Goal: Book appointment/travel/reservation

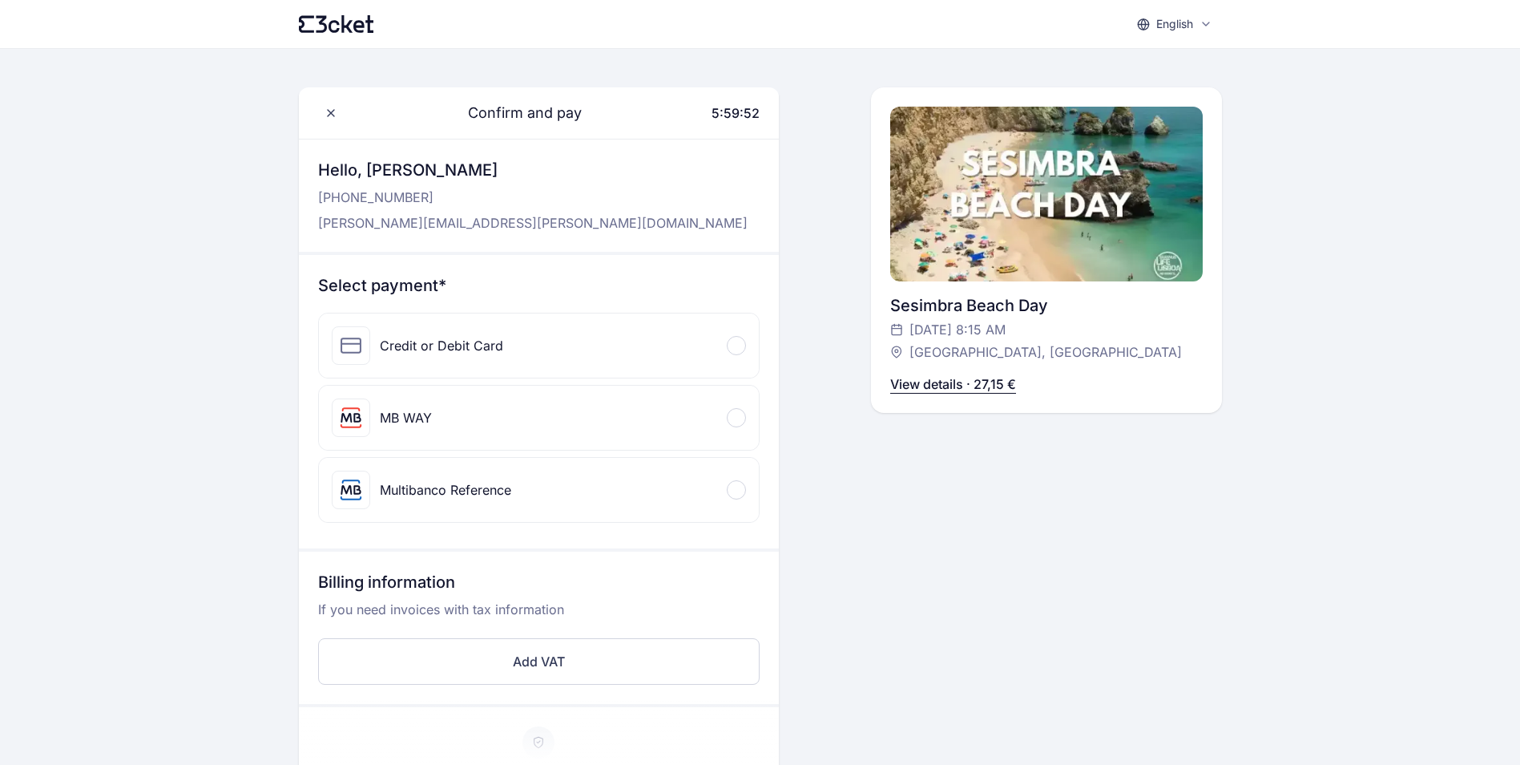
click at [732, 350] on div at bounding box center [736, 345] width 19 height 19
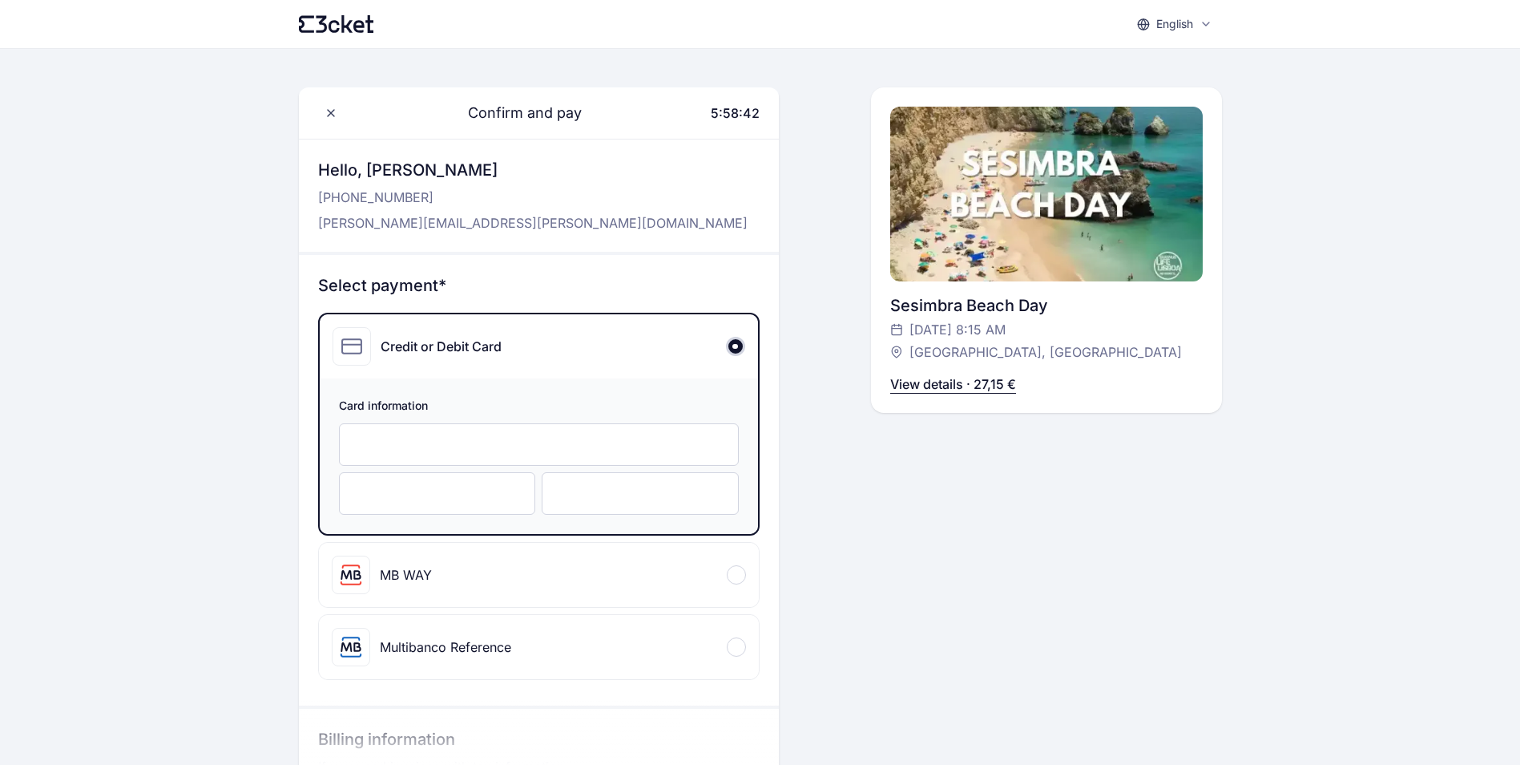
click at [457, 506] on div at bounding box center [437, 493] width 197 height 42
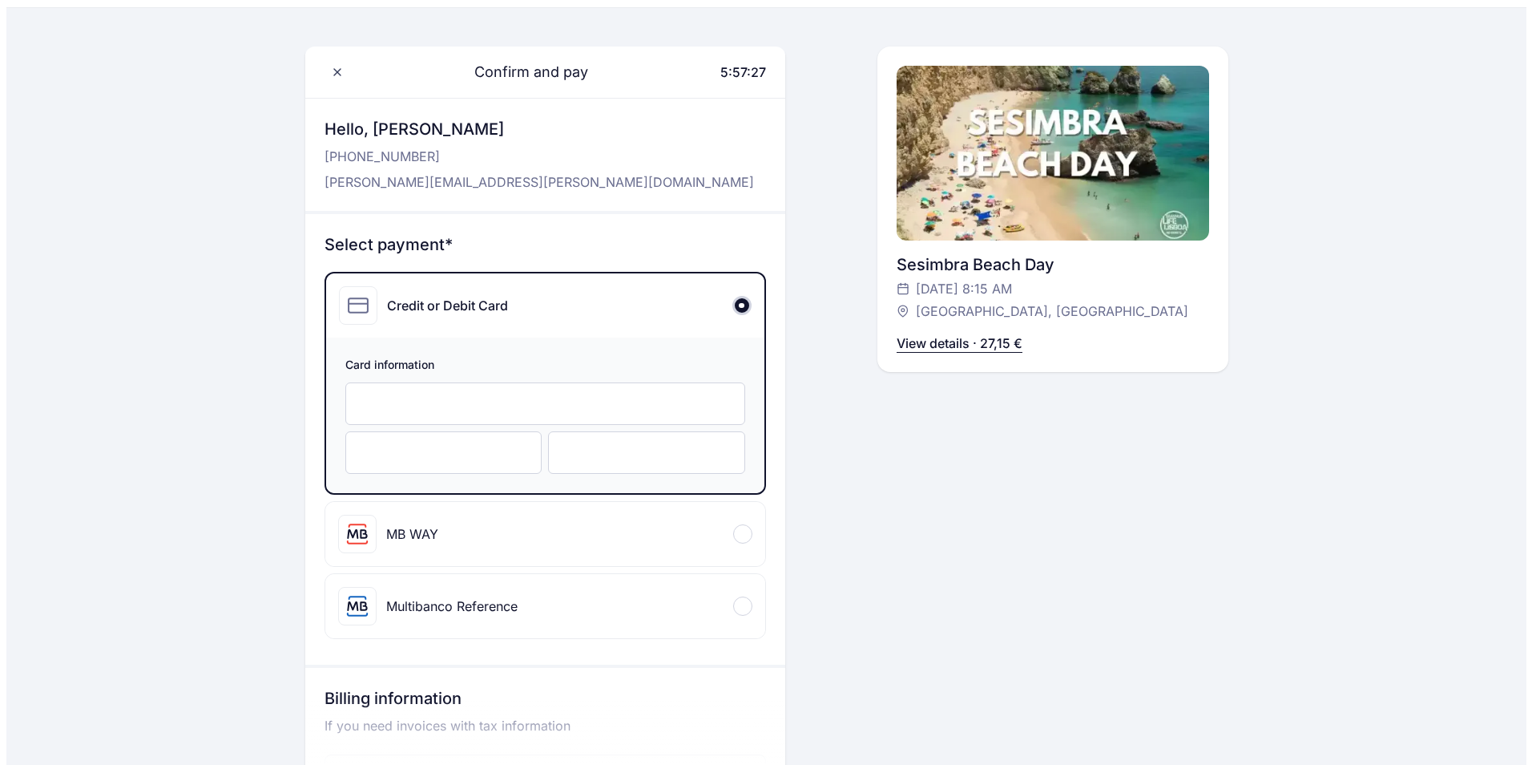
scroll to position [80, 0]
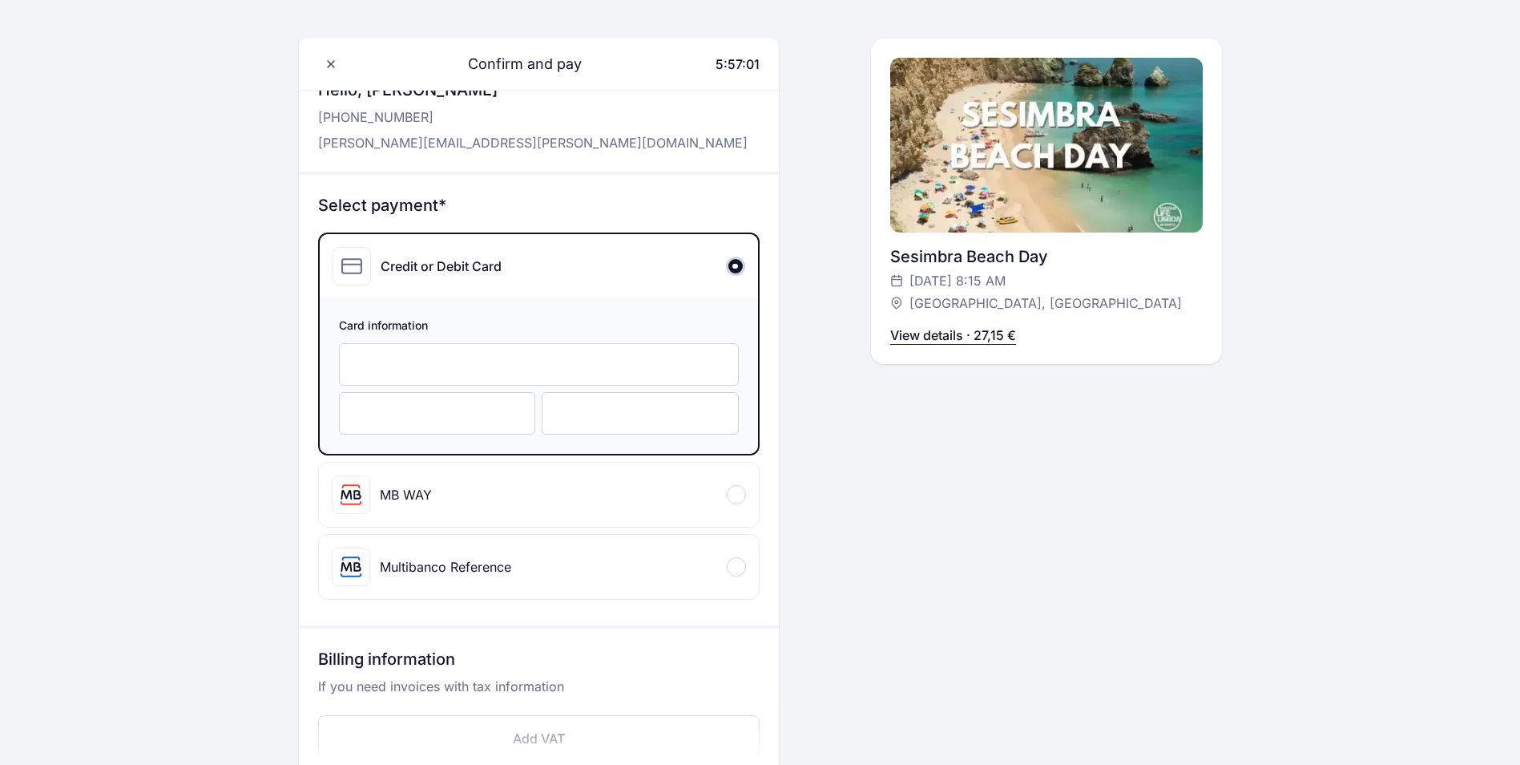
drag, startPoint x: 420, startPoint y: 426, endPoint x: 229, endPoint y: 418, distance: 190.9
click at [241, 409] on div "English English Português Català Español Français Confirm and pay 5:57:01 Hello…" at bounding box center [760, 633] width 1520 height 1427
click at [881, 433] on div "Confirm and pay 5:56:58 Hello, [PERSON_NAME] [PHONE_NUMBER] [PERSON_NAME][EMAIL…" at bounding box center [1046, 554] width 351 height 1094
click at [736, 262] on div at bounding box center [735, 265] width 19 height 19
drag, startPoint x: 1468, startPoint y: 260, endPoint x: 1464, endPoint y: 272, distance: 11.9
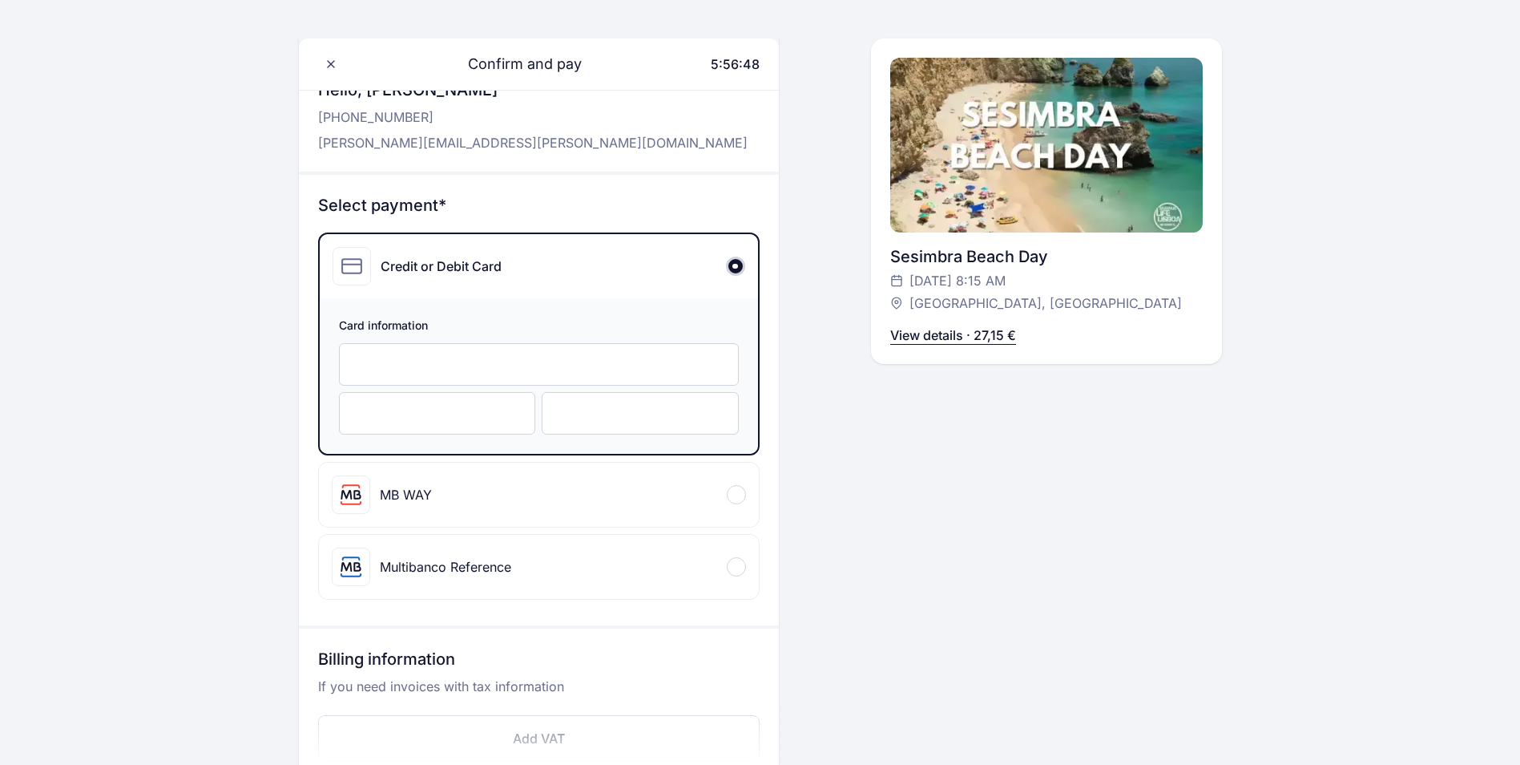
click at [1468, 260] on div "English English Português Català Español Français Confirm and pay 5:56:48 Hello…" at bounding box center [760, 633] width 1520 height 1427
click at [337, 74] on span at bounding box center [331, 64] width 26 height 26
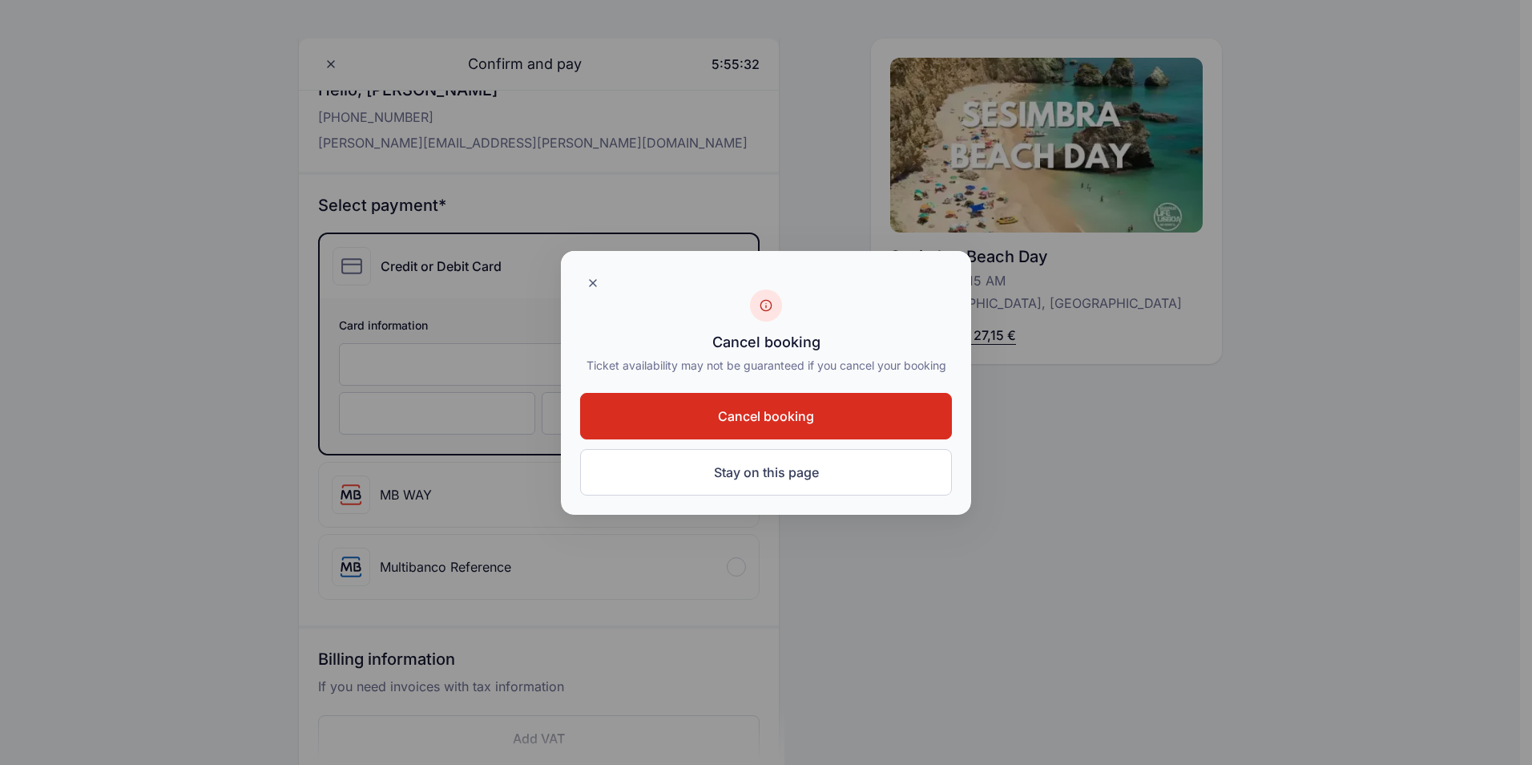
click at [833, 422] on button "Cancel booking" at bounding box center [766, 416] width 372 height 46
